Goal: Entertainment & Leisure: Browse casually

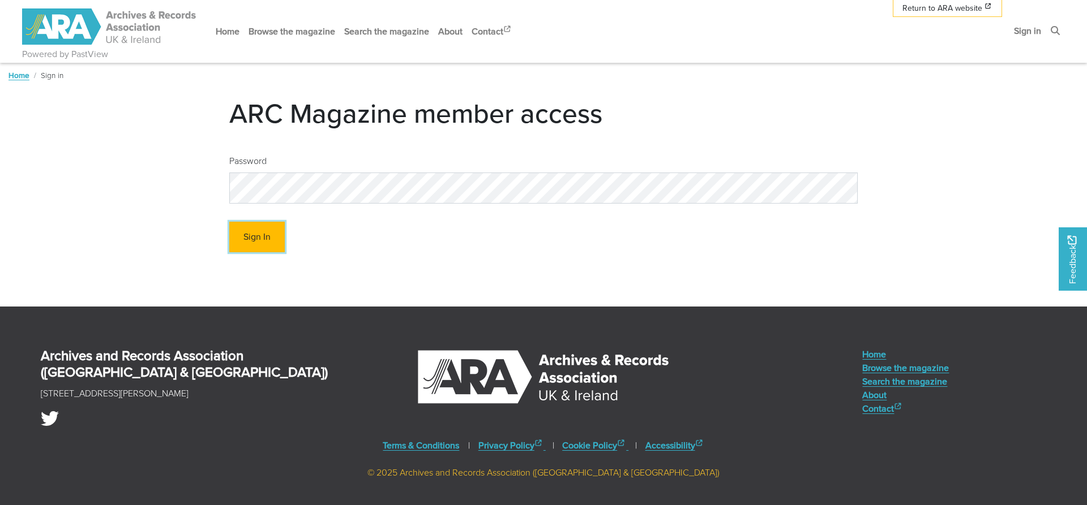
click at [263, 242] on button "Sign In" at bounding box center [256, 237] width 55 height 31
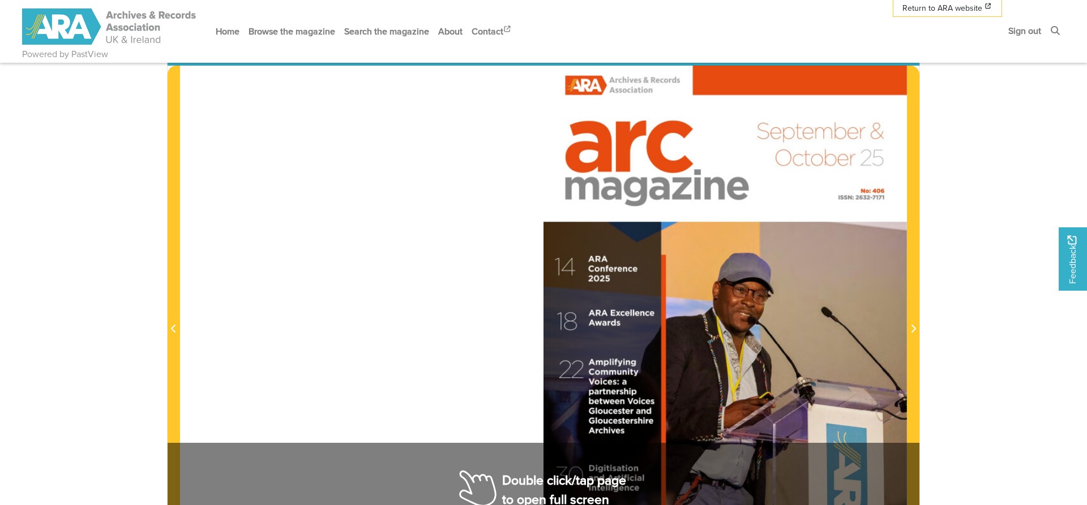
scroll to position [404, 0]
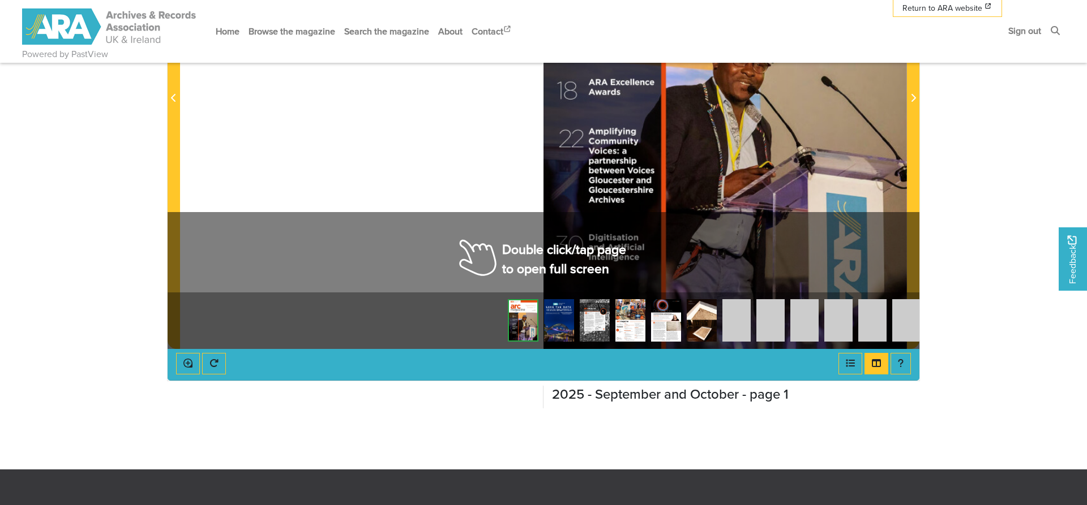
click at [711, 196] on div at bounding box center [724, 92] width 363 height 514
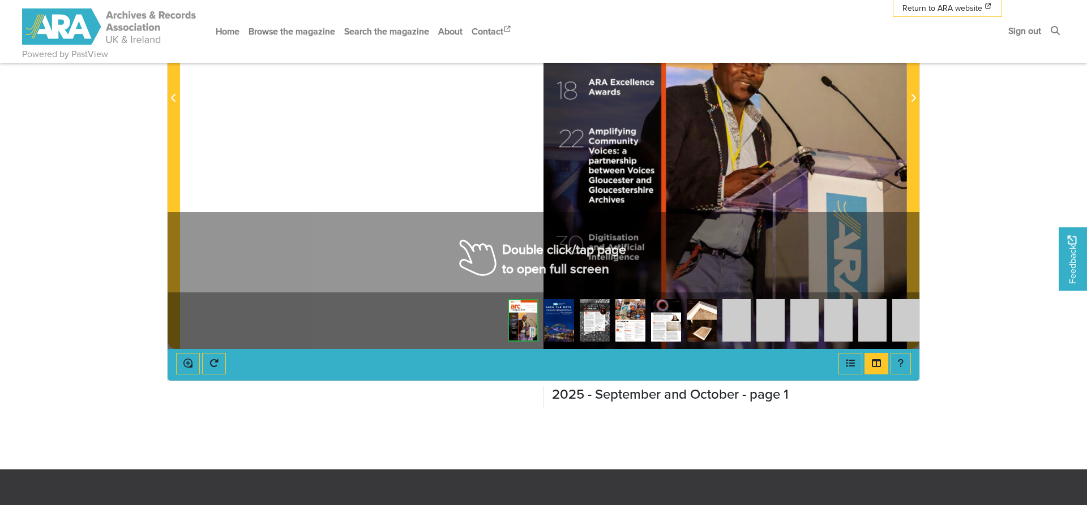
click at [711, 196] on div at bounding box center [724, 92] width 363 height 514
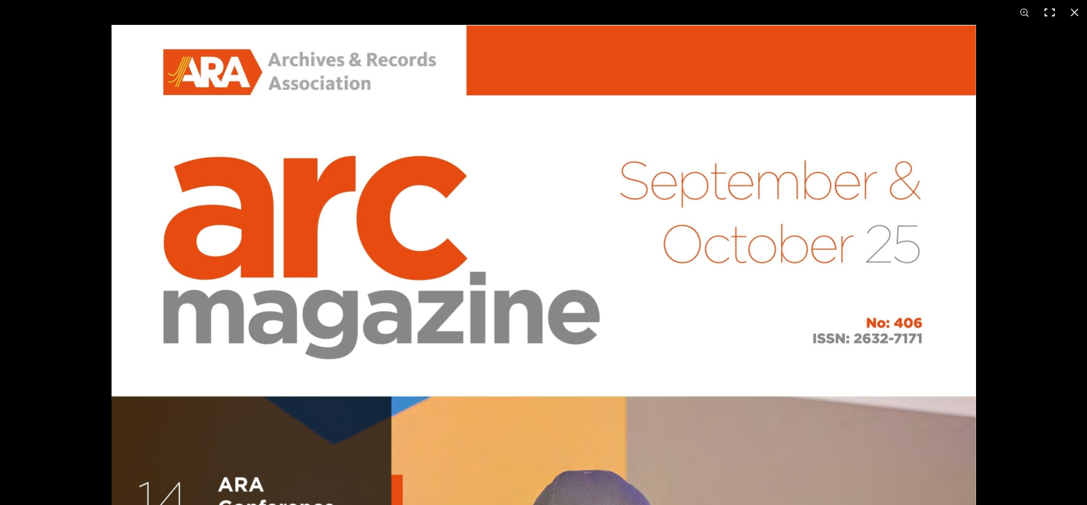
click at [1044, 15] on button at bounding box center [1049, 12] width 25 height 25
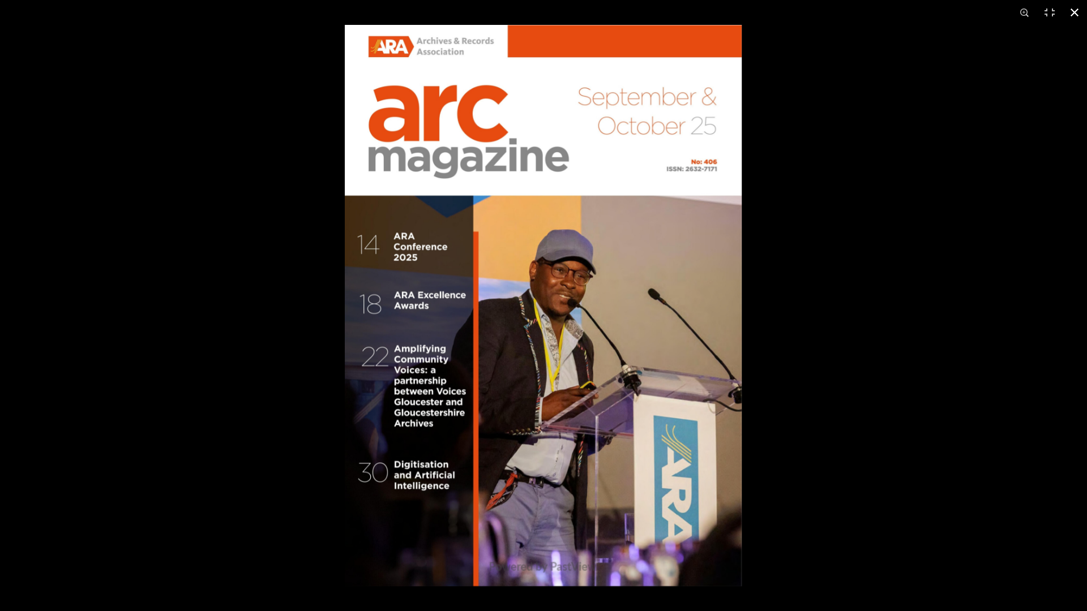
click at [958, 313] on div at bounding box center [888, 330] width 1087 height 611
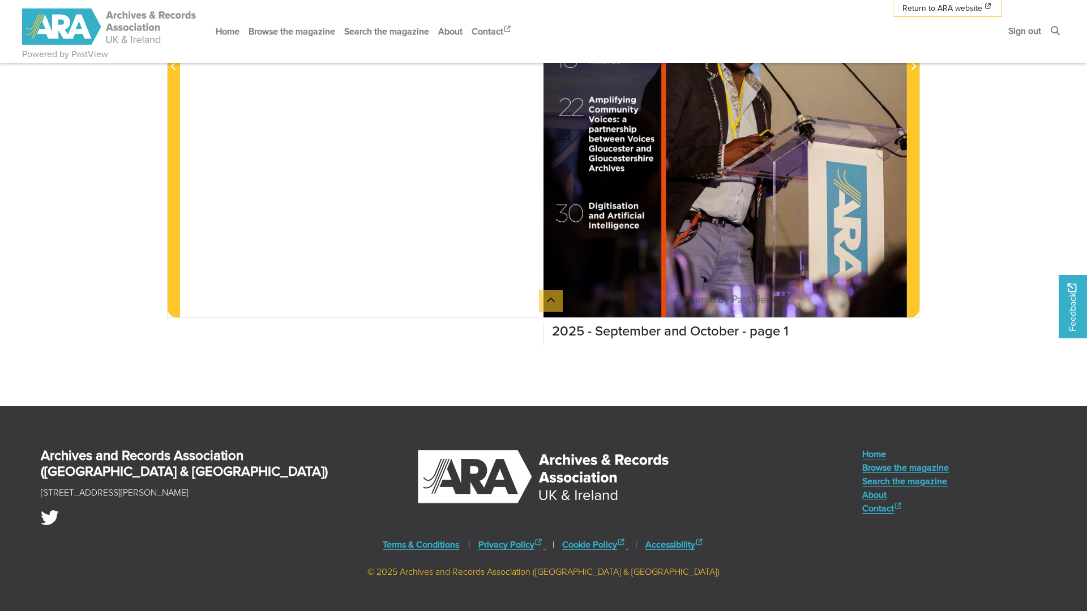
click at [968, 255] on html "Powered by PastView Menu" at bounding box center [543, 128] width 1087 height 1065
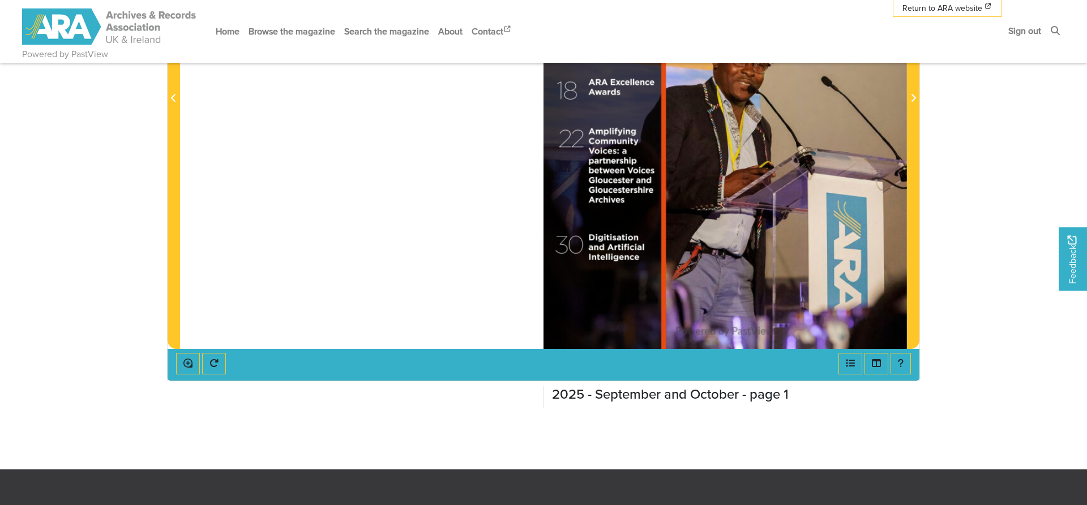
scroll to position [289, 0]
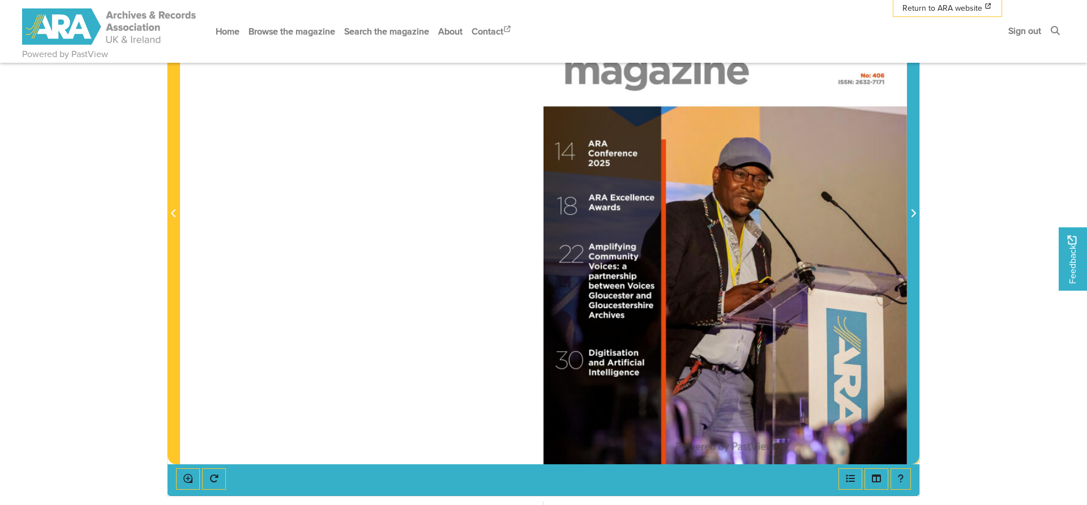
click at [917, 213] on span "Next Page" at bounding box center [912, 214] width 11 height 14
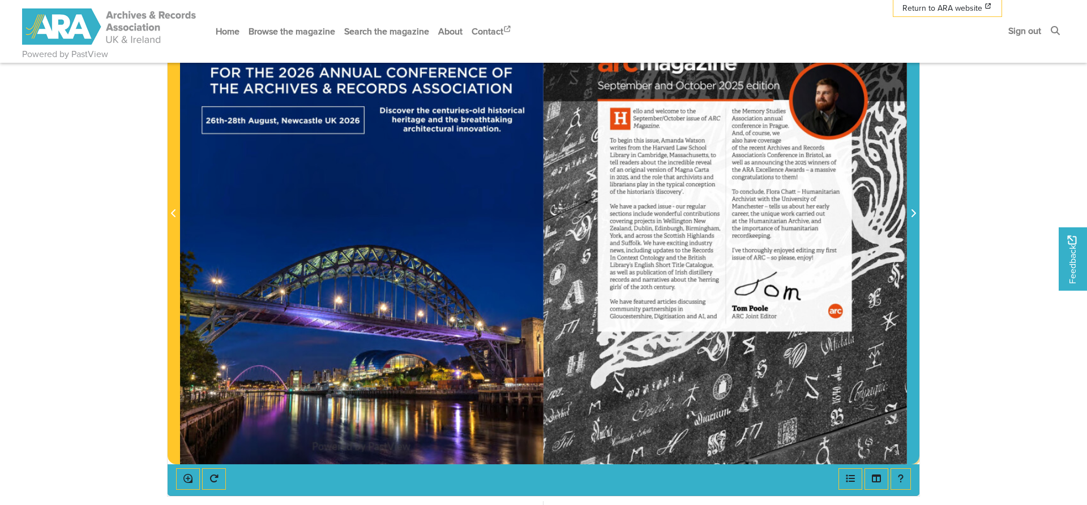
click at [917, 213] on span "Next Page" at bounding box center [912, 214] width 11 height 14
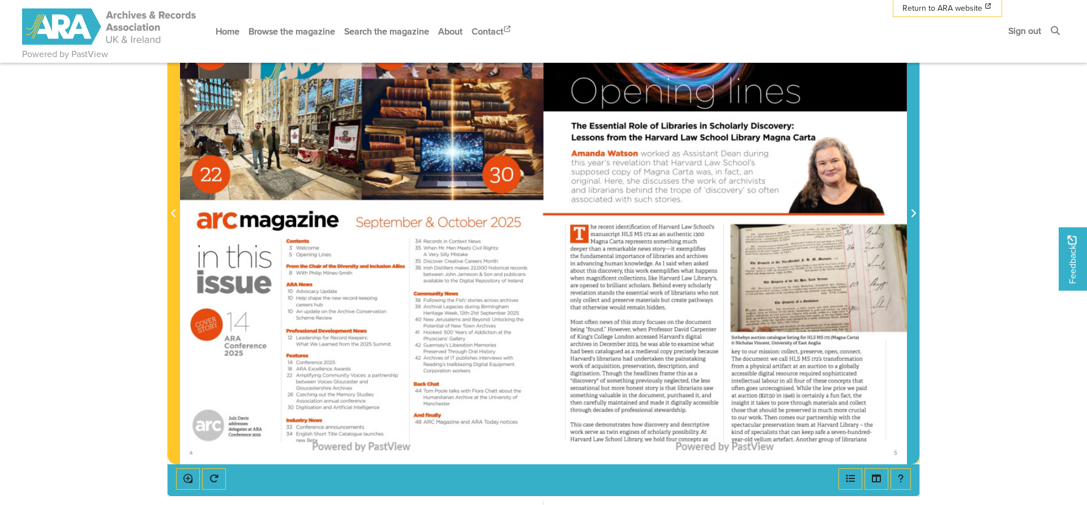
click at [917, 213] on span "Next Page" at bounding box center [912, 214] width 11 height 14
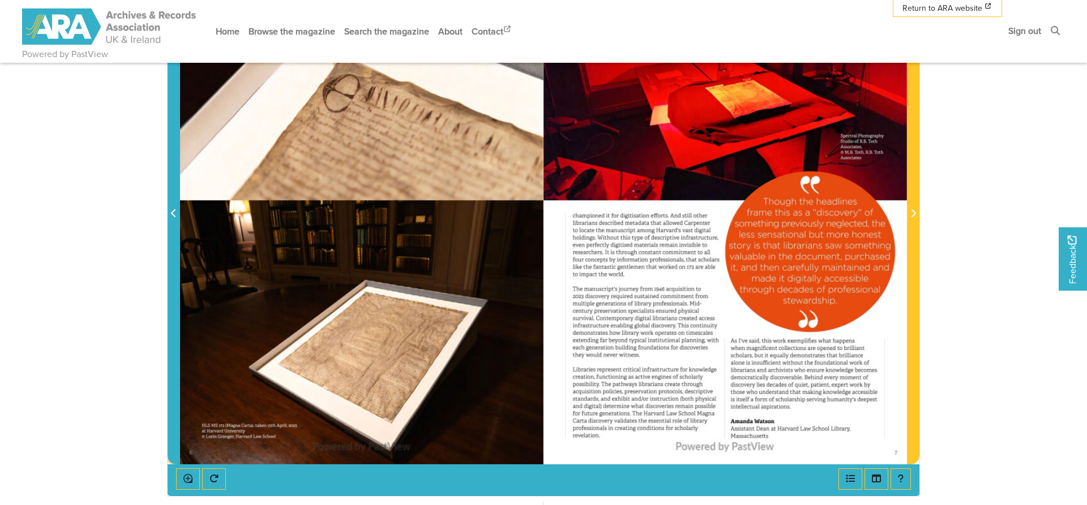
click at [175, 213] on icon "Previous Page" at bounding box center [174, 213] width 6 height 9
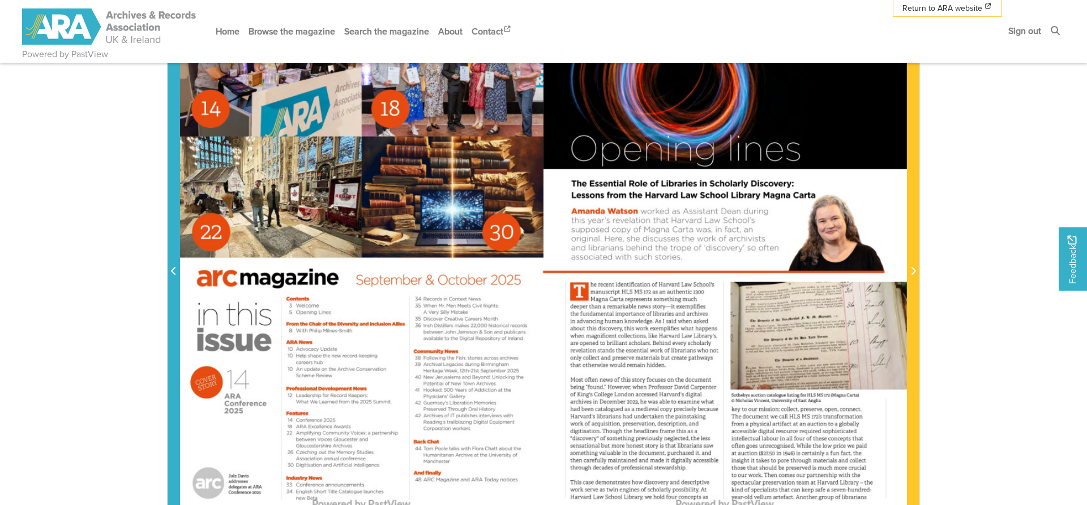
scroll to position [289, 0]
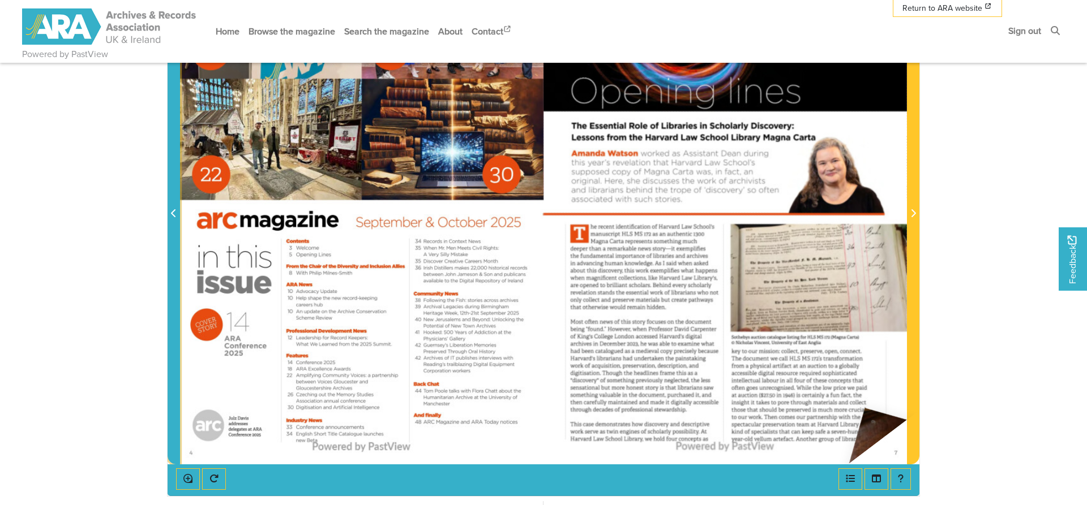
click at [864, 409] on img at bounding box center [724, 207] width 363 height 514
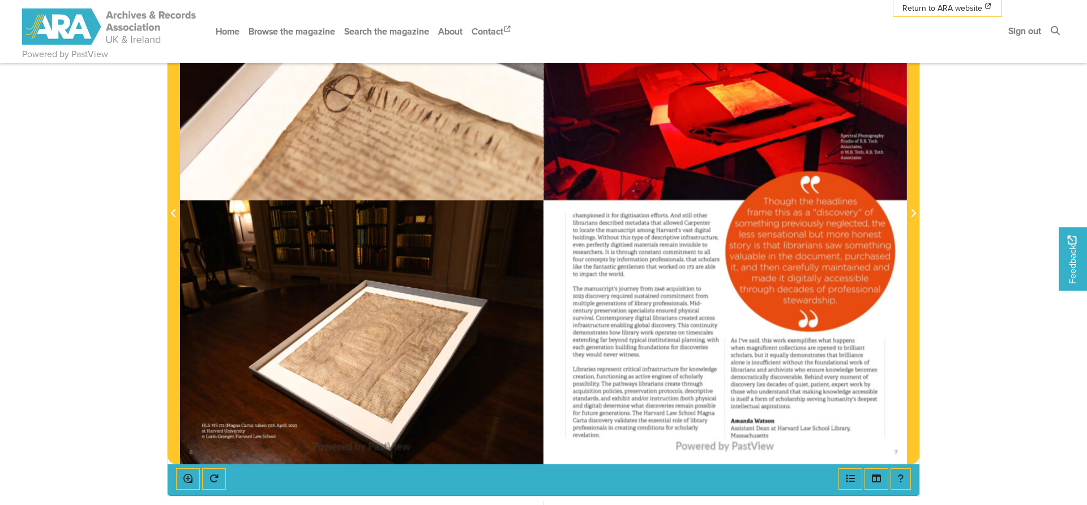
click at [531, 186] on div at bounding box center [494, 264] width 629 height 629
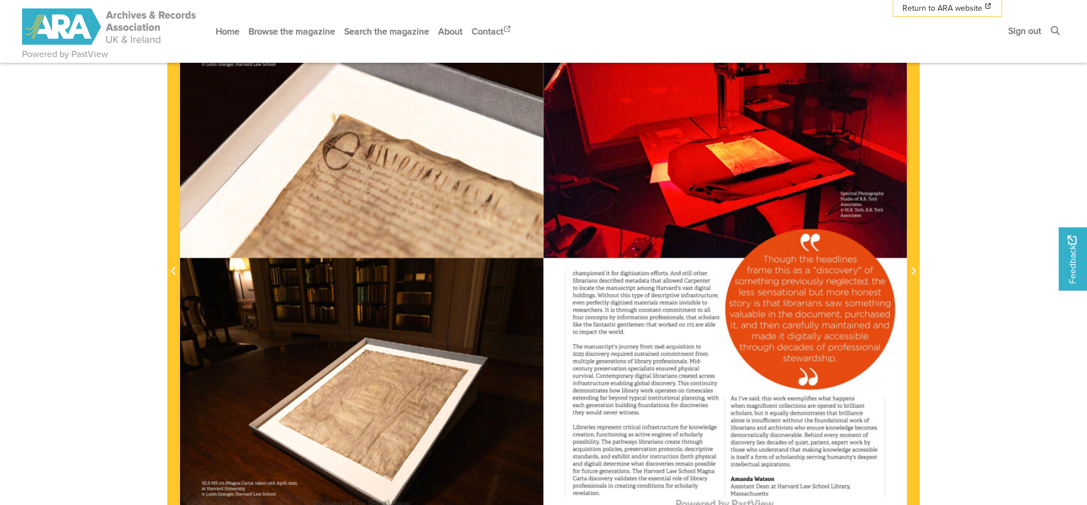
scroll to position [58, 0]
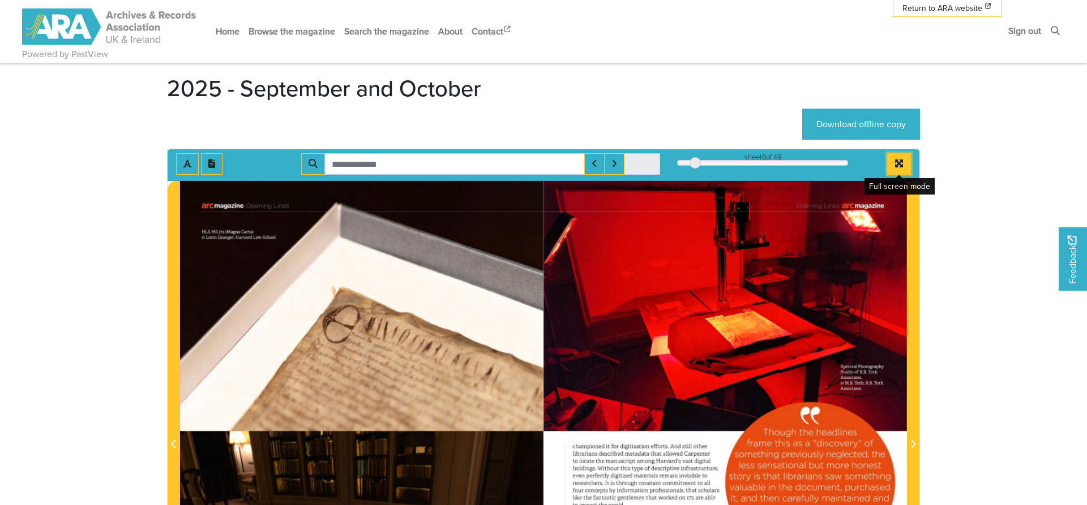
click at [906, 170] on button "Full screen mode" at bounding box center [899, 164] width 24 height 22
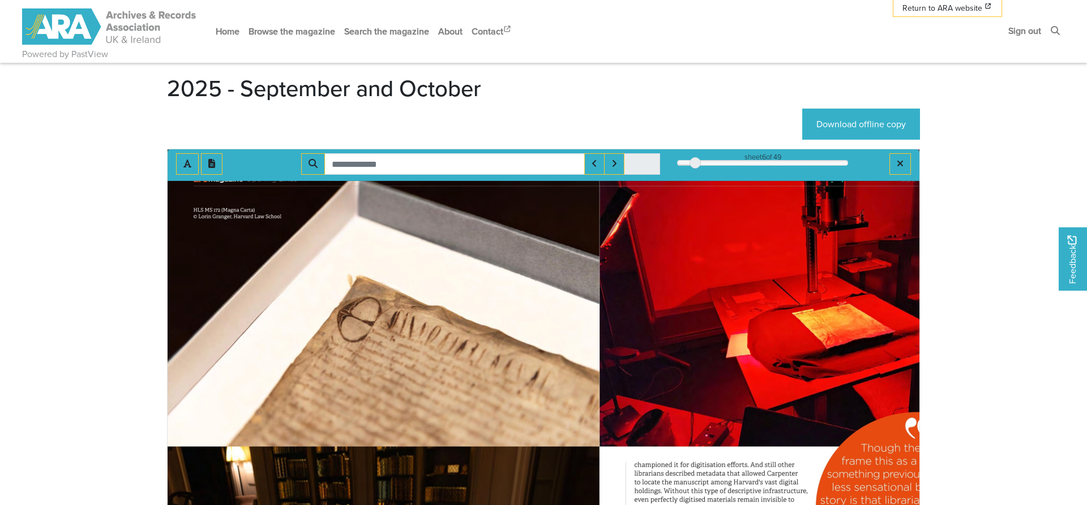
scroll to position [0, 0]
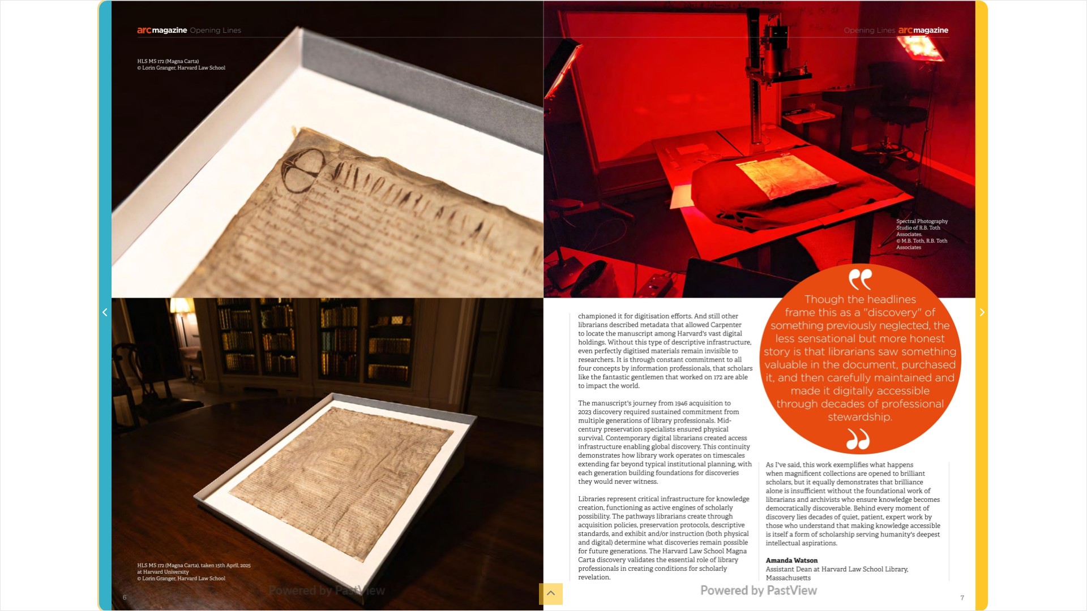
click at [106, 316] on icon "Previous Page" at bounding box center [104, 312] width 5 height 8
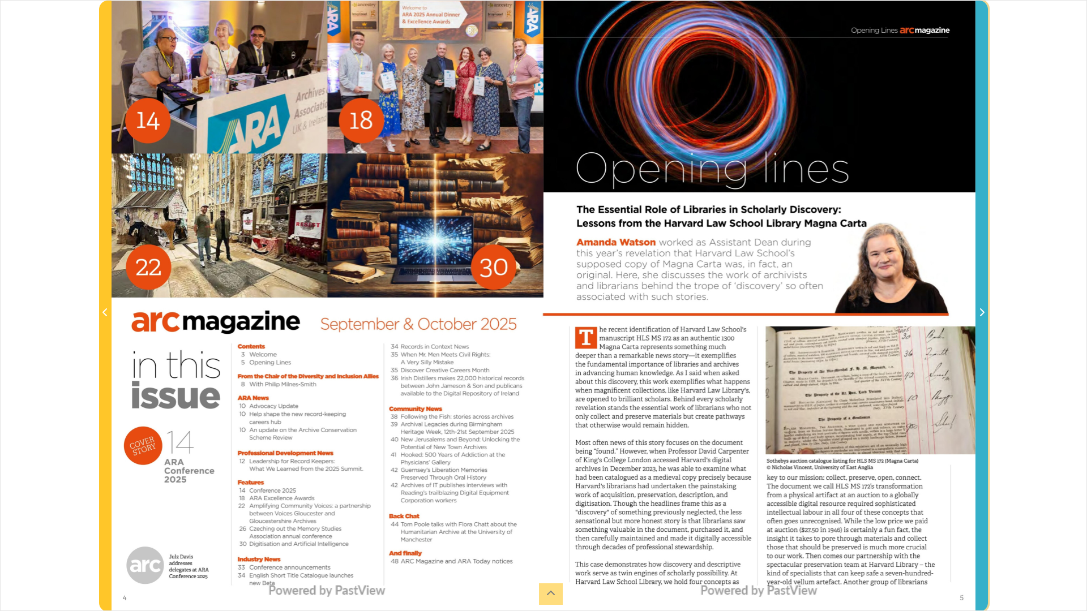
click at [979, 312] on span "Next Page" at bounding box center [981, 313] width 11 height 14
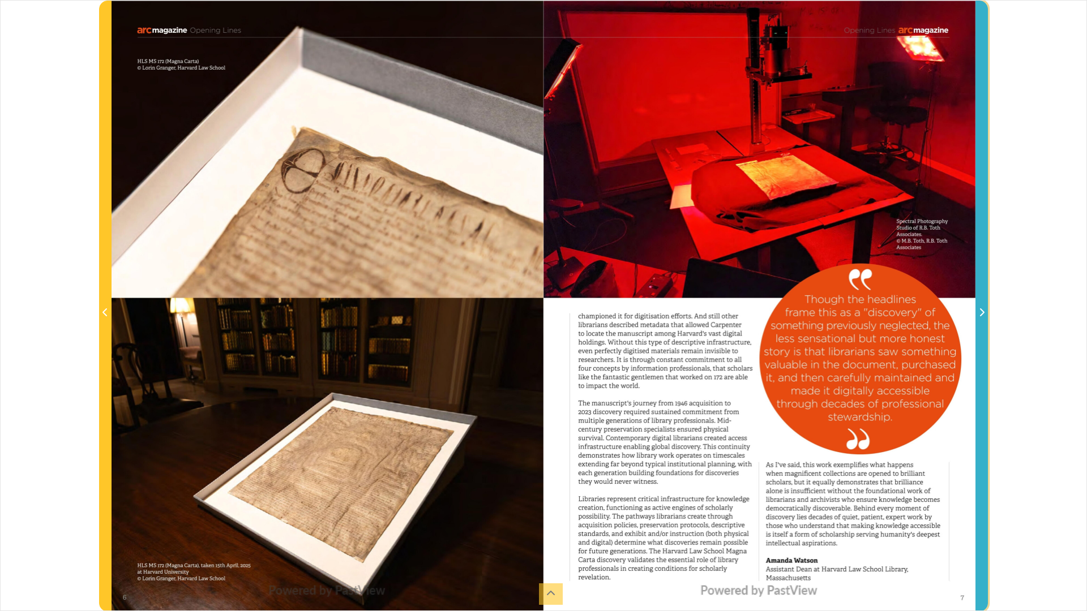
click at [984, 316] on icon "Next Page" at bounding box center [982, 312] width 6 height 9
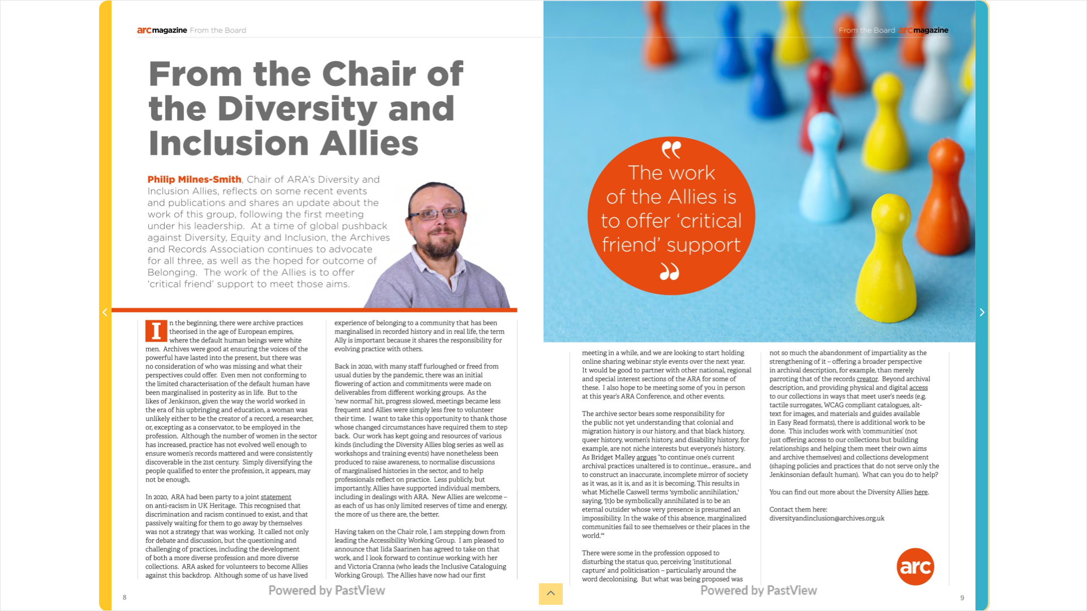
click at [979, 310] on icon "Next Page" at bounding box center [982, 312] width 6 height 9
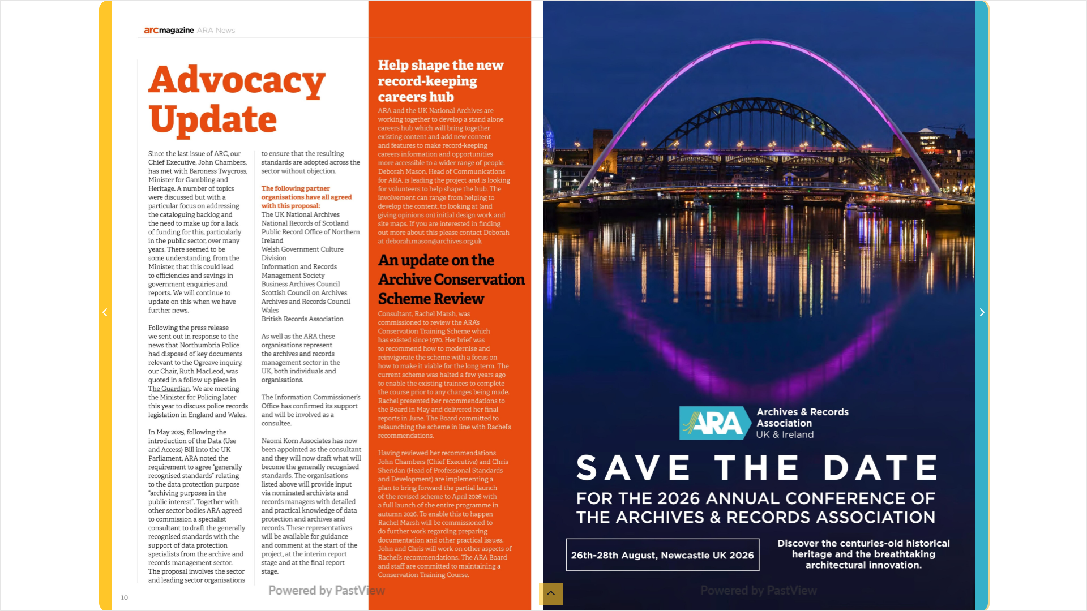
click at [979, 310] on icon "Next Page" at bounding box center [982, 312] width 6 height 9
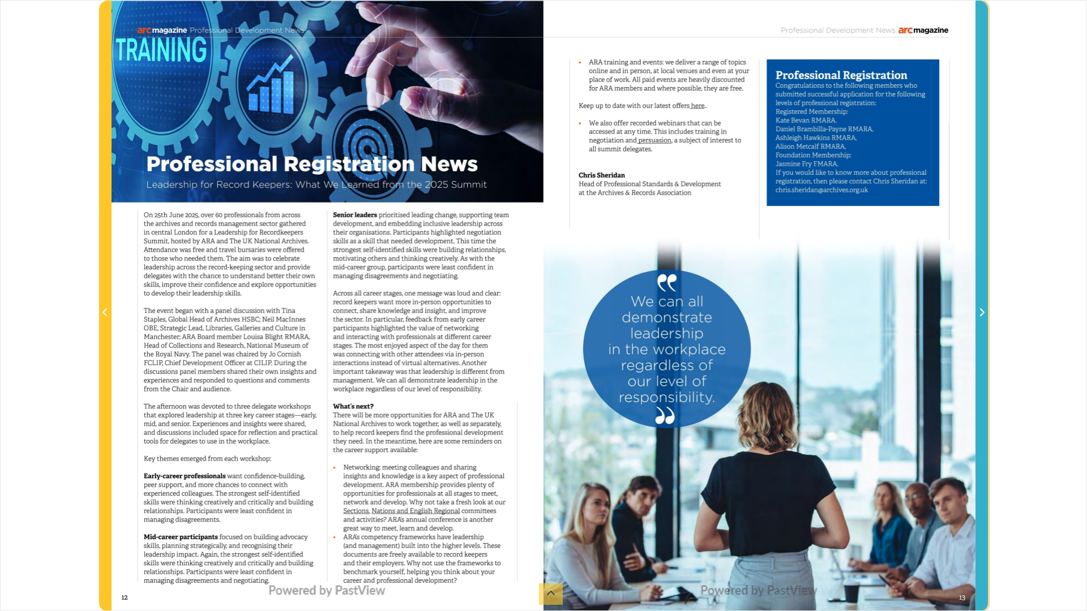
click at [982, 315] on icon "Next Page" at bounding box center [982, 312] width 5 height 8
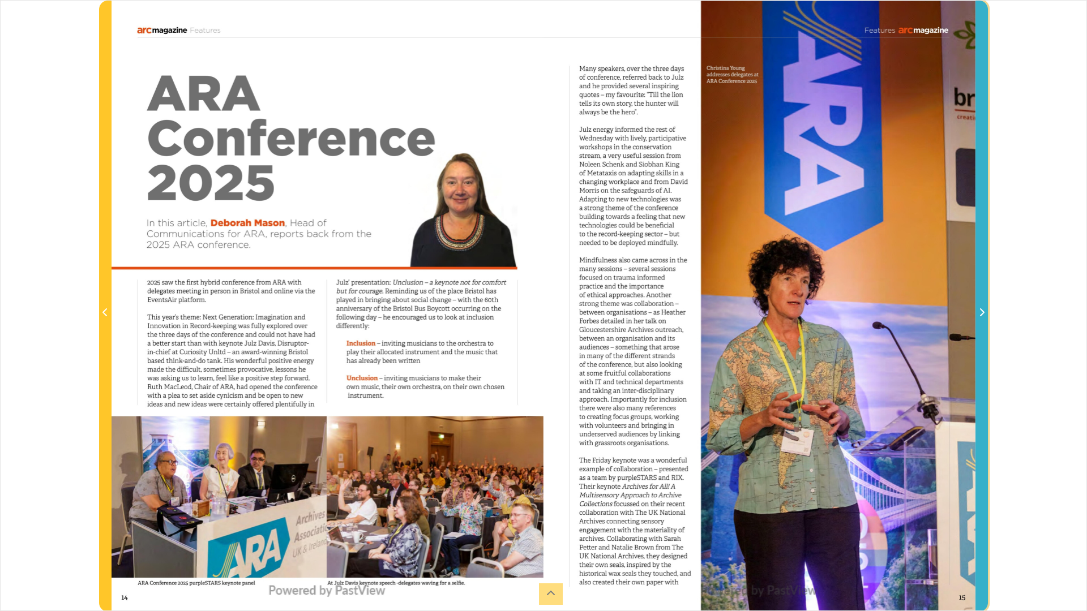
click at [982, 315] on icon "Next Page" at bounding box center [982, 312] width 5 height 8
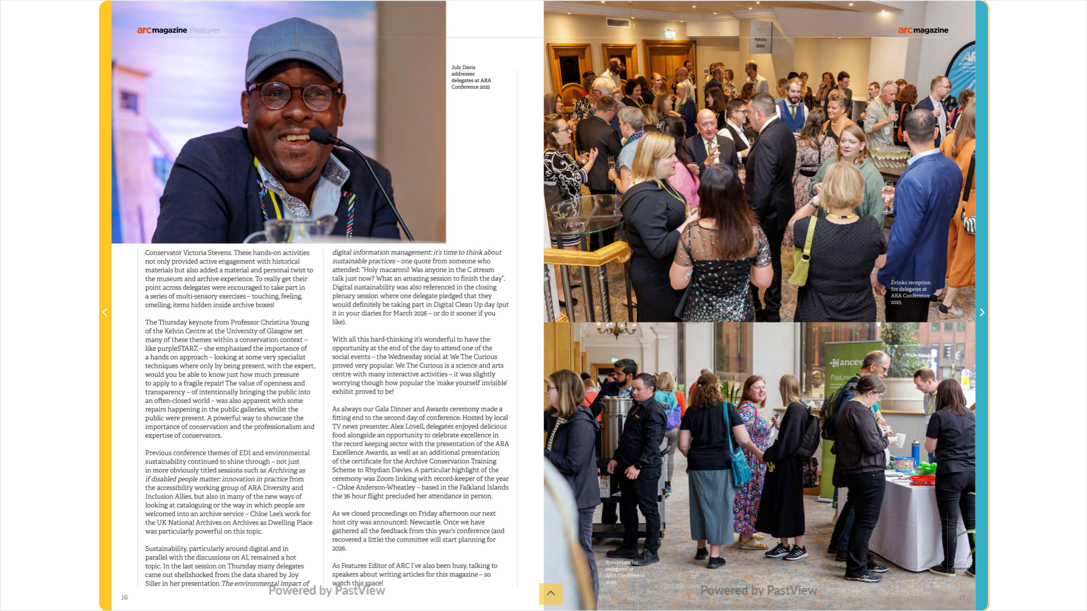
click at [982, 315] on icon "Next Page" at bounding box center [982, 312] width 5 height 8
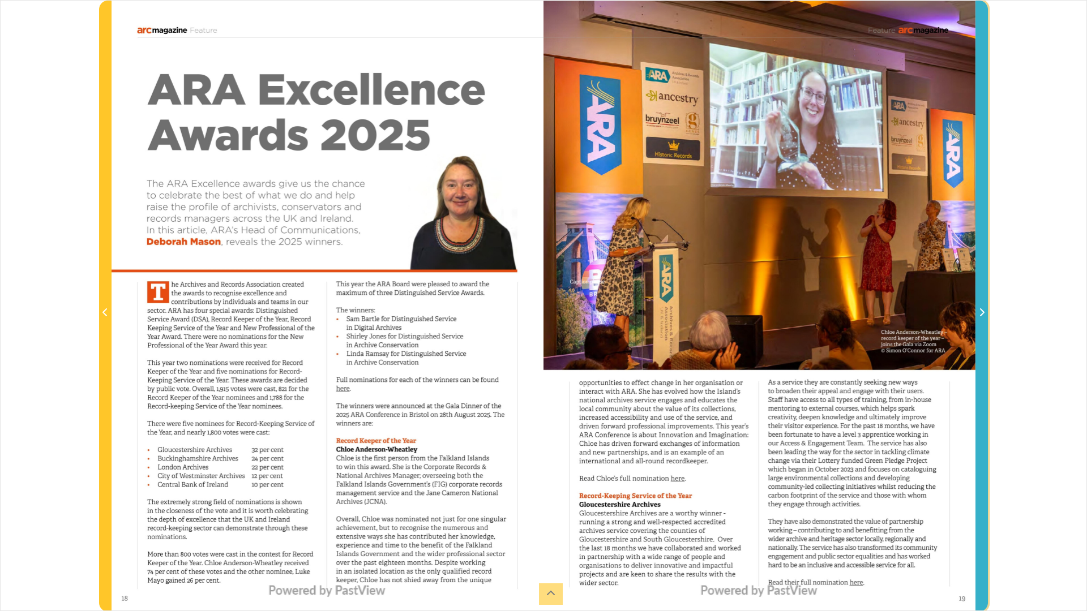
click at [982, 315] on icon "Next Page" at bounding box center [982, 312] width 5 height 8
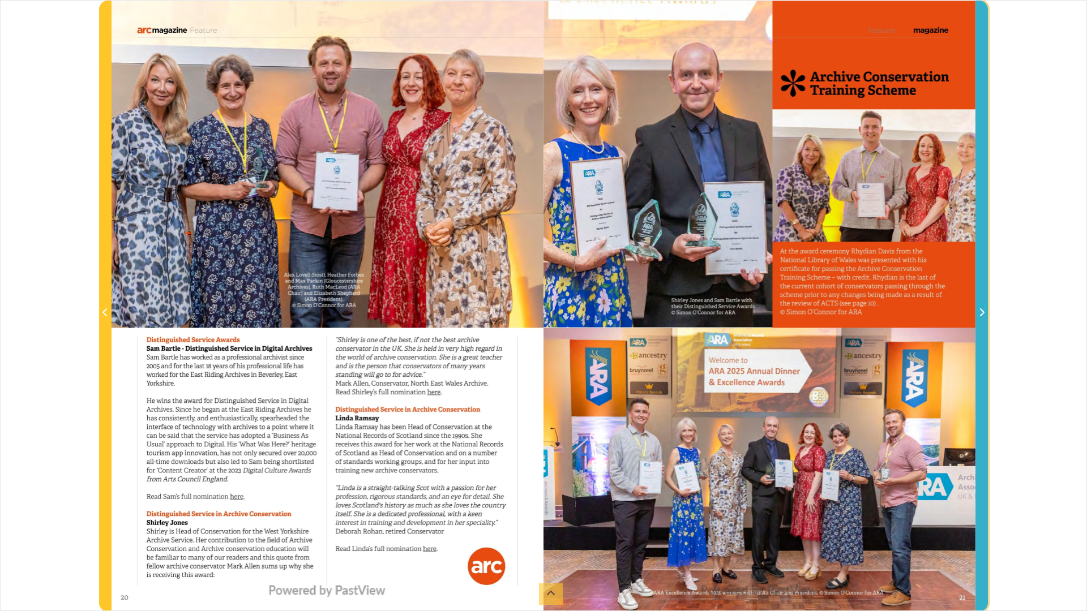
click at [982, 315] on icon "Next Page" at bounding box center [982, 312] width 5 height 8
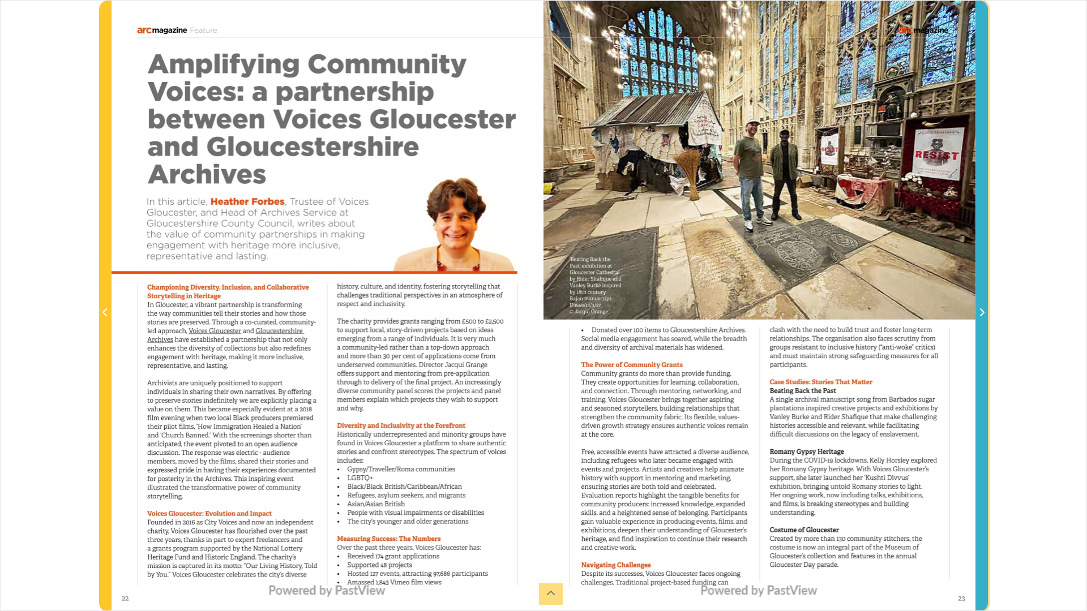
click at [982, 315] on icon "Next Page" at bounding box center [982, 312] width 5 height 8
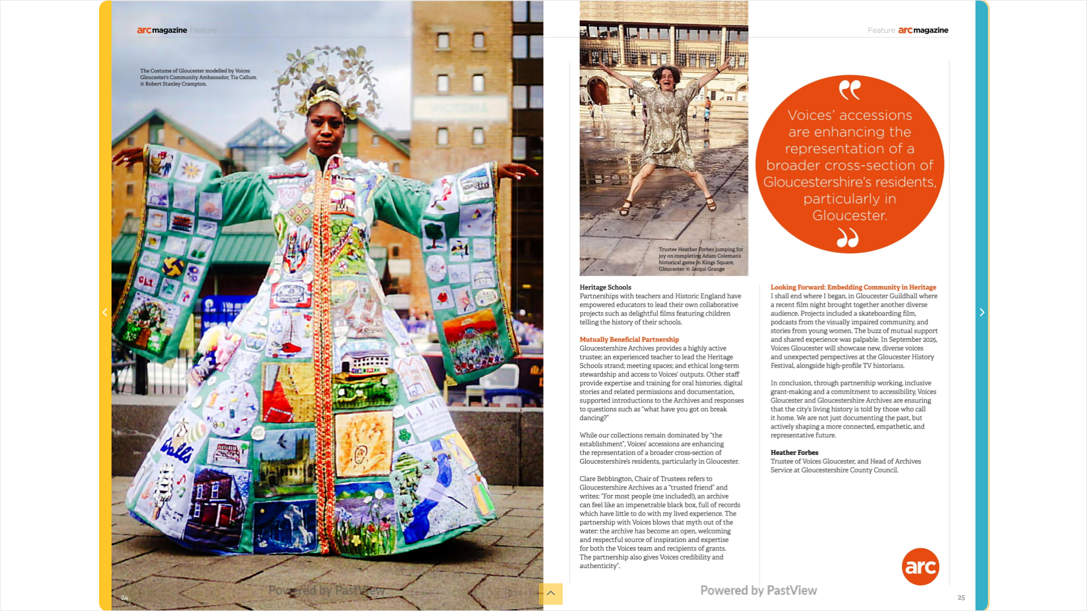
click at [982, 315] on icon "Next Page" at bounding box center [982, 312] width 5 height 8
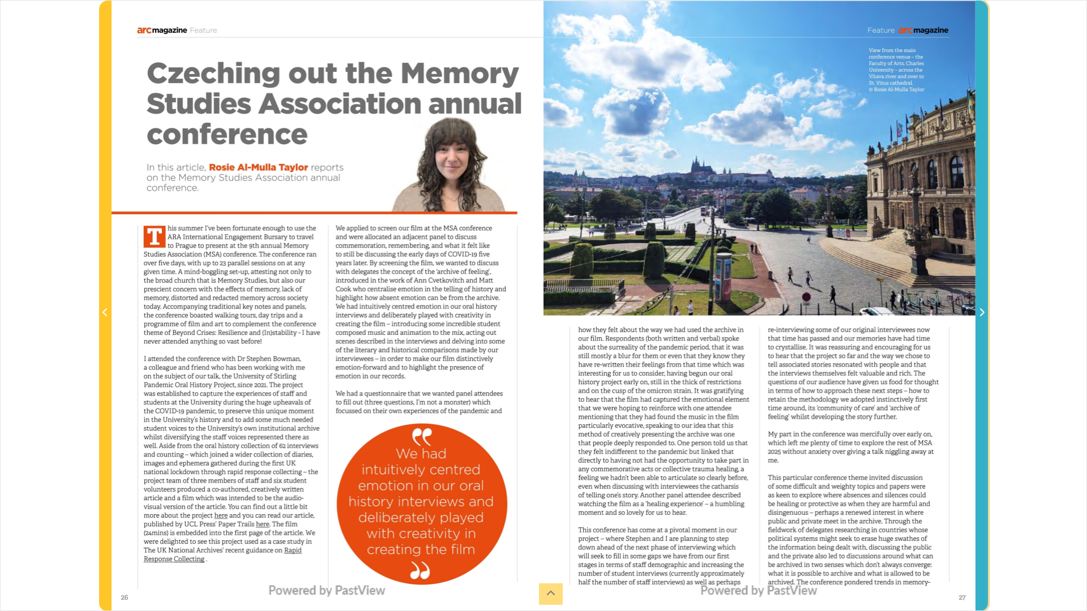
click at [982, 315] on icon "Next Page" at bounding box center [982, 312] width 5 height 8
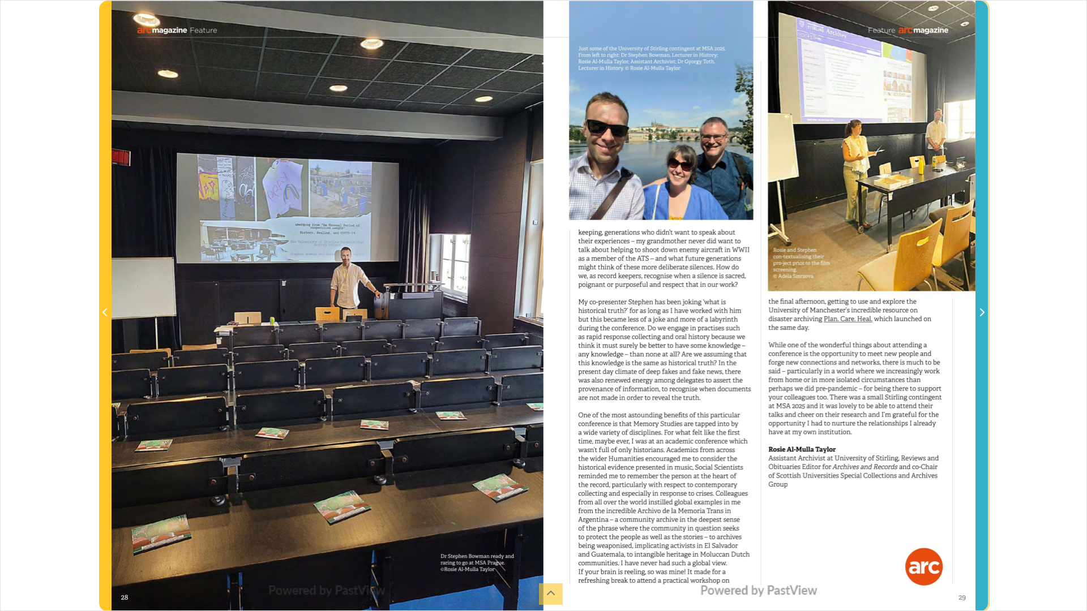
click at [982, 315] on icon "Next Page" at bounding box center [982, 312] width 5 height 8
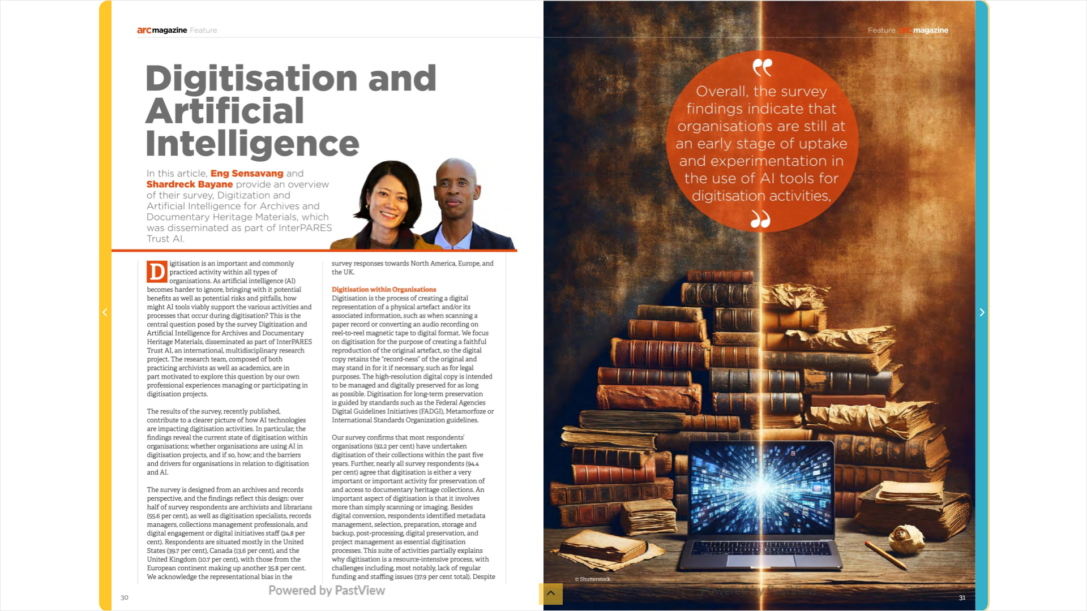
click at [982, 315] on icon "Next Page" at bounding box center [982, 312] width 5 height 8
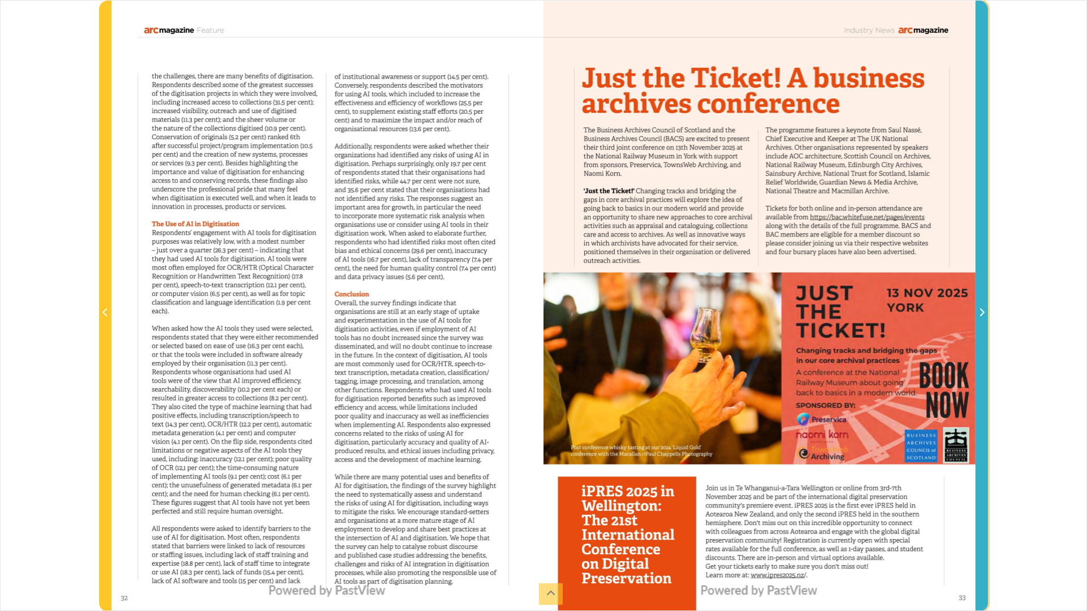
click at [982, 315] on icon "Next Page" at bounding box center [982, 312] width 5 height 8
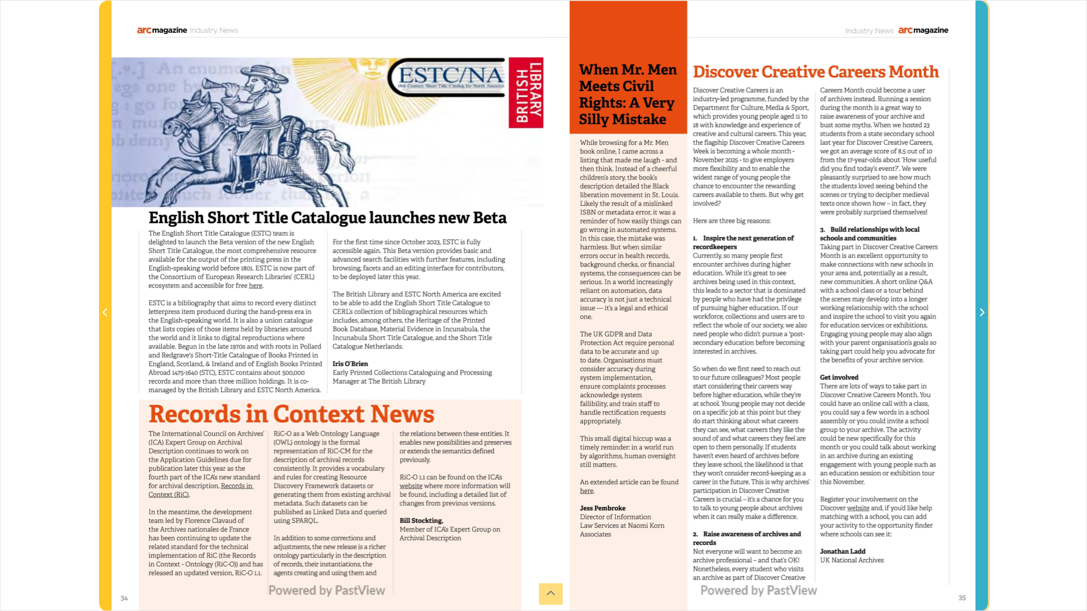
click at [982, 315] on icon "Next Page" at bounding box center [982, 312] width 5 height 8
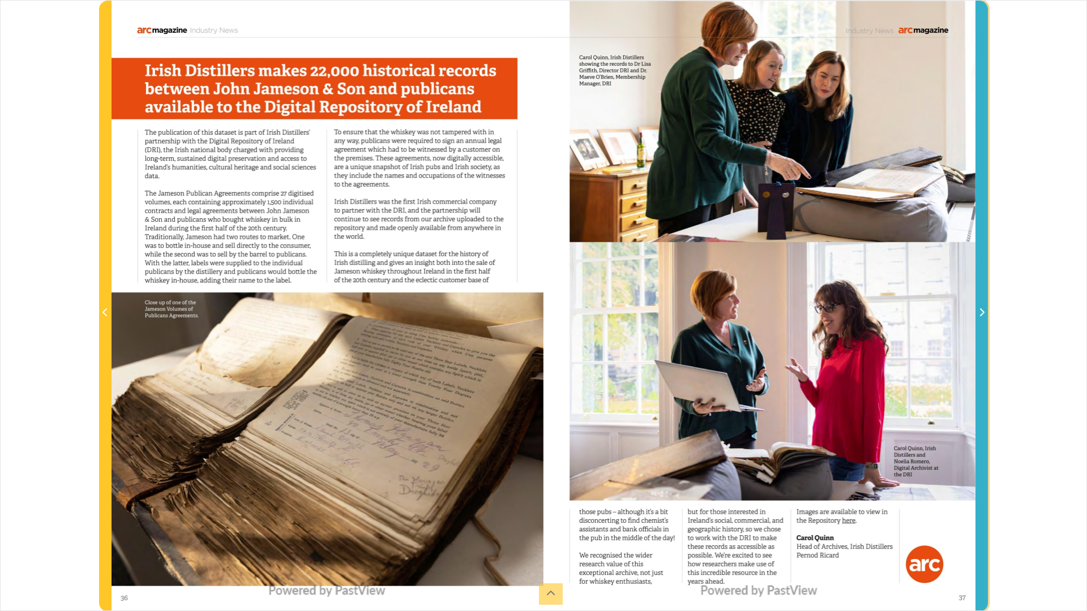
click at [982, 315] on icon "Next Page" at bounding box center [982, 312] width 5 height 8
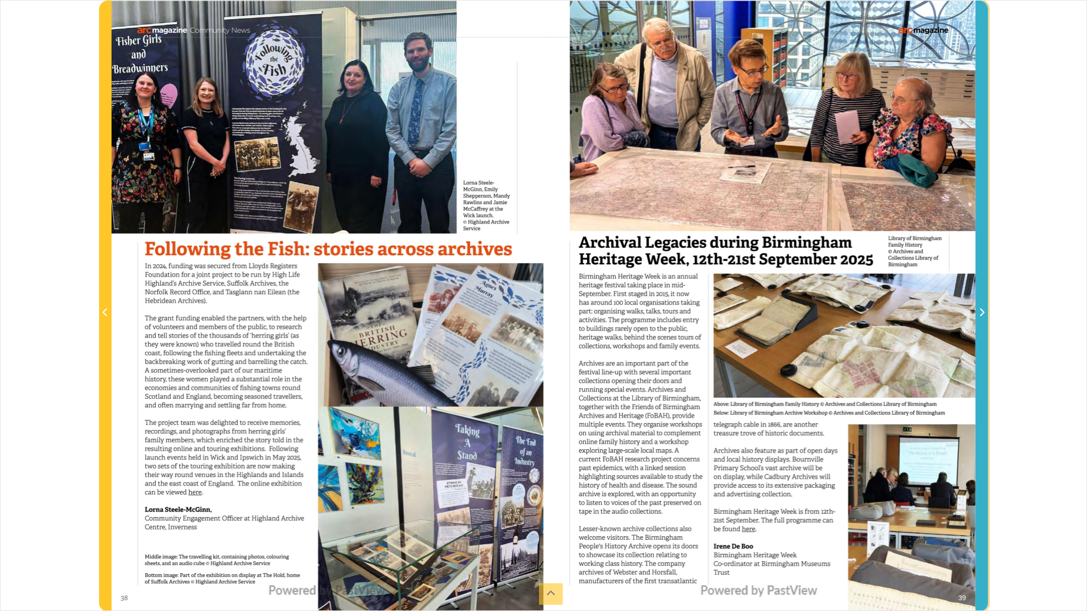
click at [982, 315] on icon "Next Page" at bounding box center [982, 312] width 5 height 8
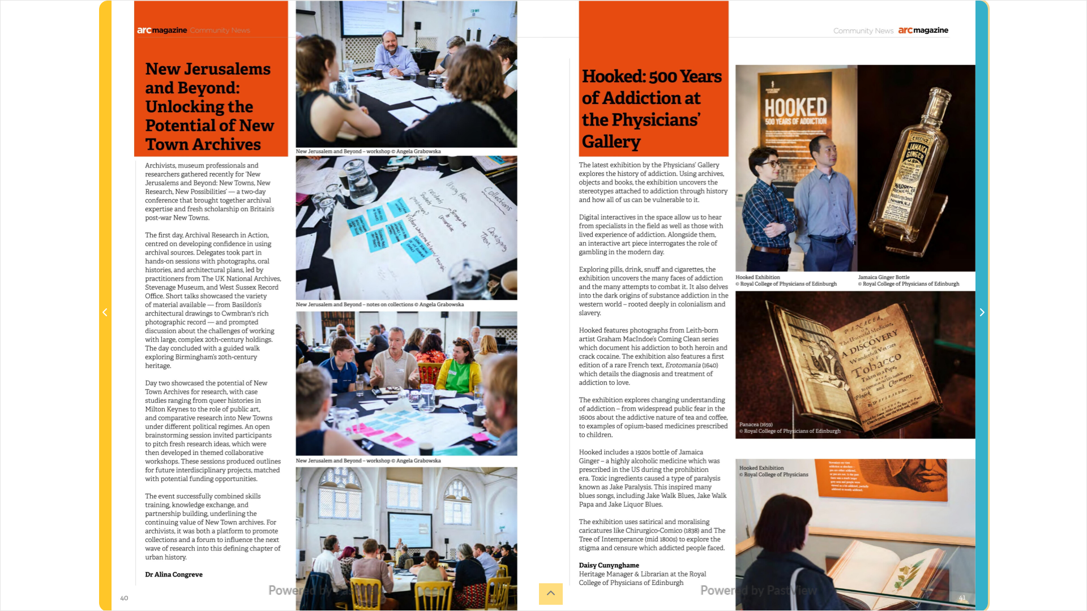
click at [982, 315] on icon "Next Page" at bounding box center [982, 312] width 5 height 8
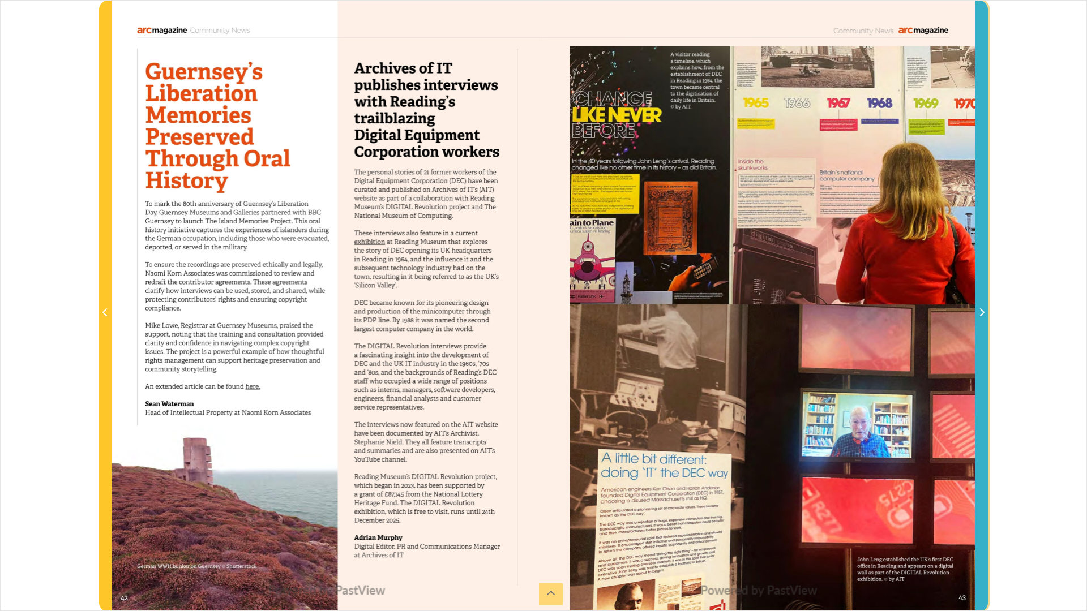
click at [982, 315] on icon "Next Page" at bounding box center [982, 312] width 5 height 8
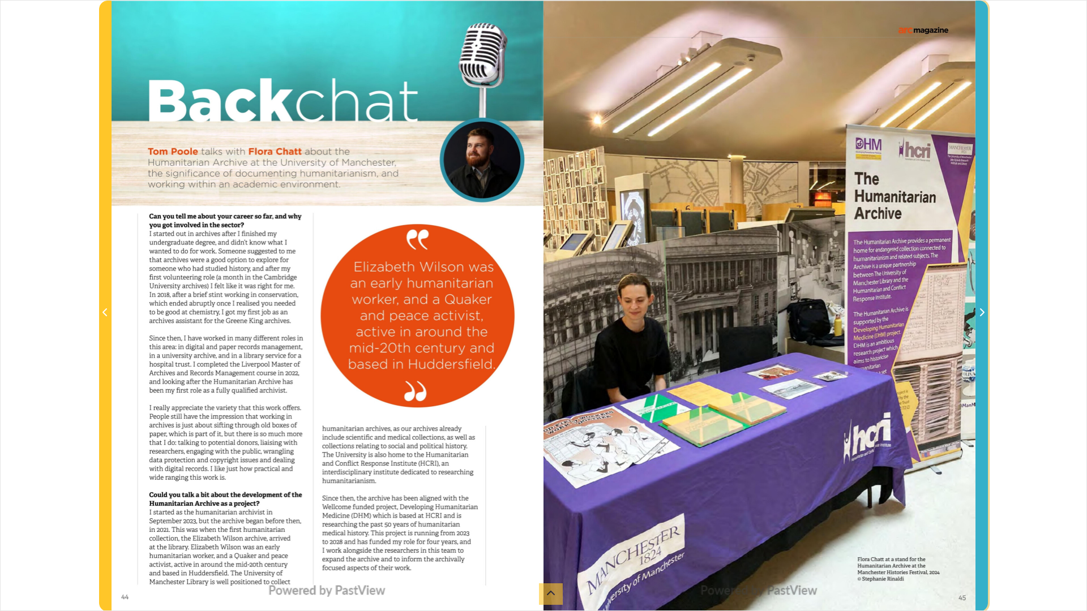
click at [982, 315] on icon "Next Page" at bounding box center [982, 312] width 5 height 8
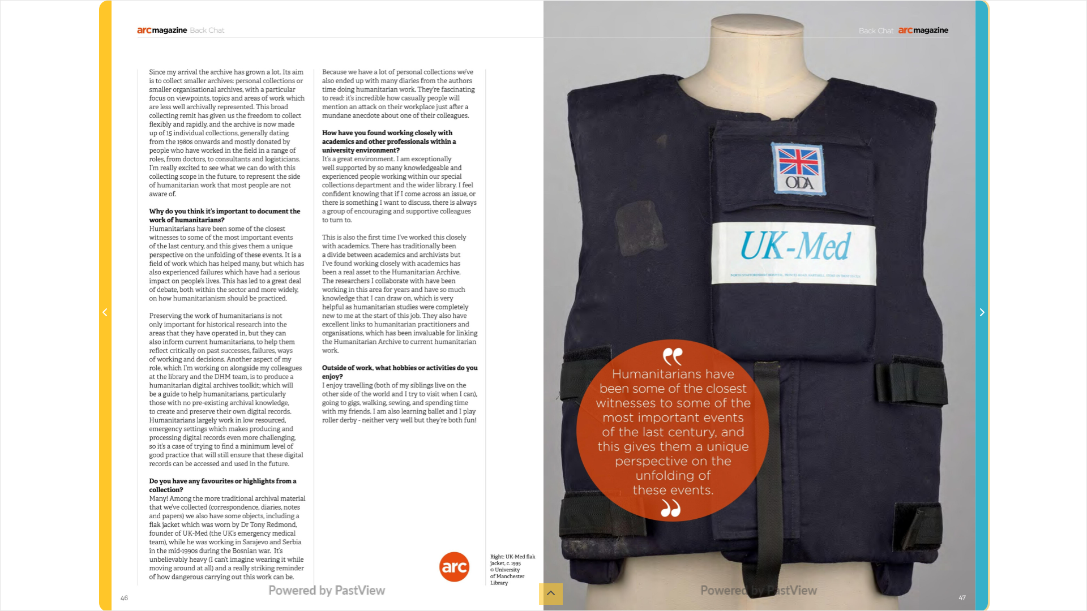
click at [982, 315] on icon "Next Page" at bounding box center [982, 312] width 5 height 8
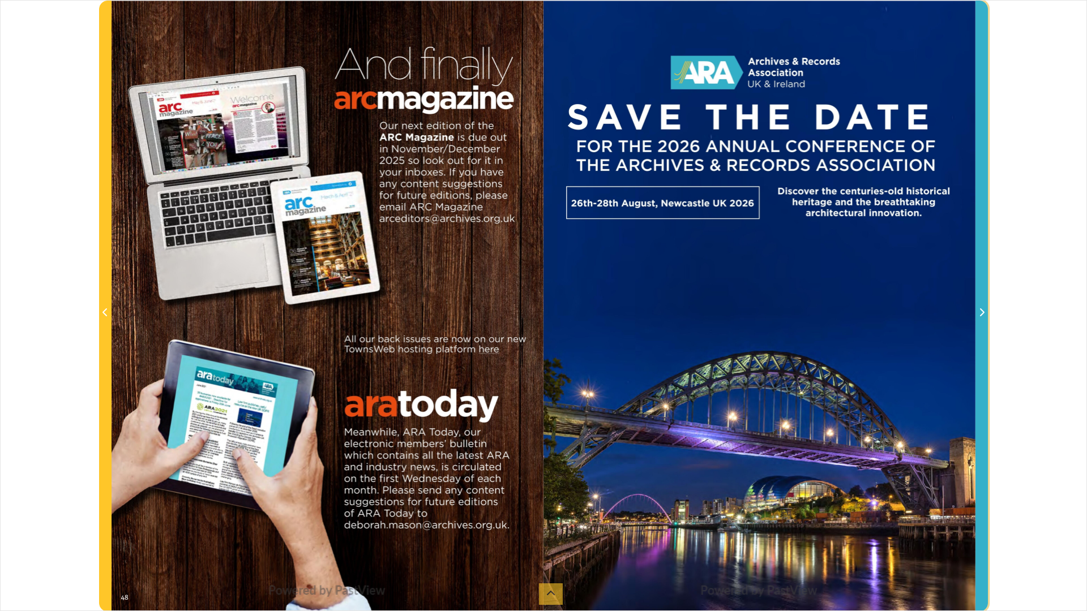
click at [982, 315] on icon "Next Page" at bounding box center [982, 312] width 5 height 8
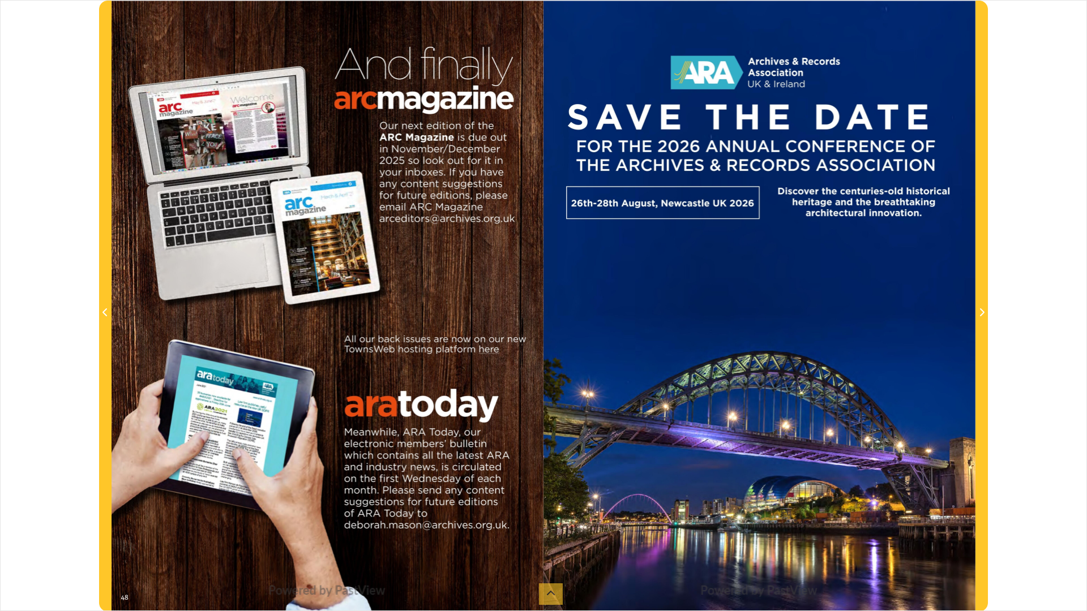
click at [1029, 298] on div "sheet 48 of 49 48 **" at bounding box center [543, 305] width 1087 height 611
